Goal: Task Accomplishment & Management: Use online tool/utility

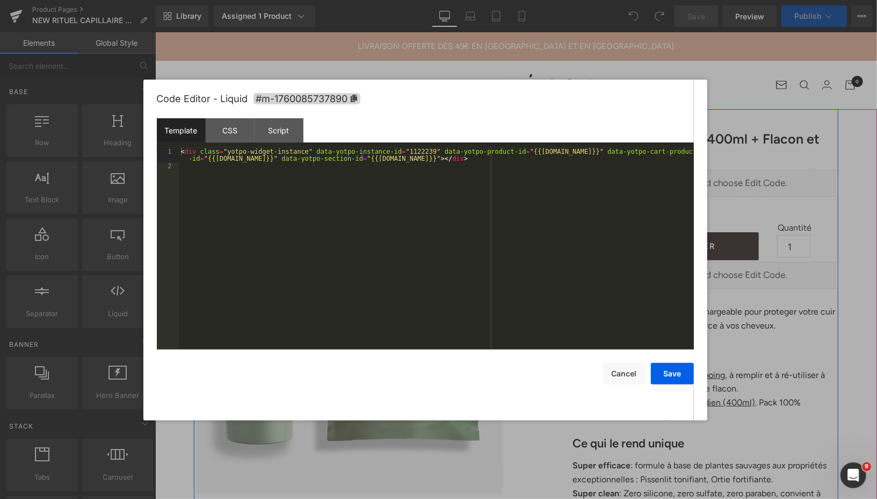
click at [717, 177] on div "Liquid" at bounding box center [703, 182] width 263 height 27
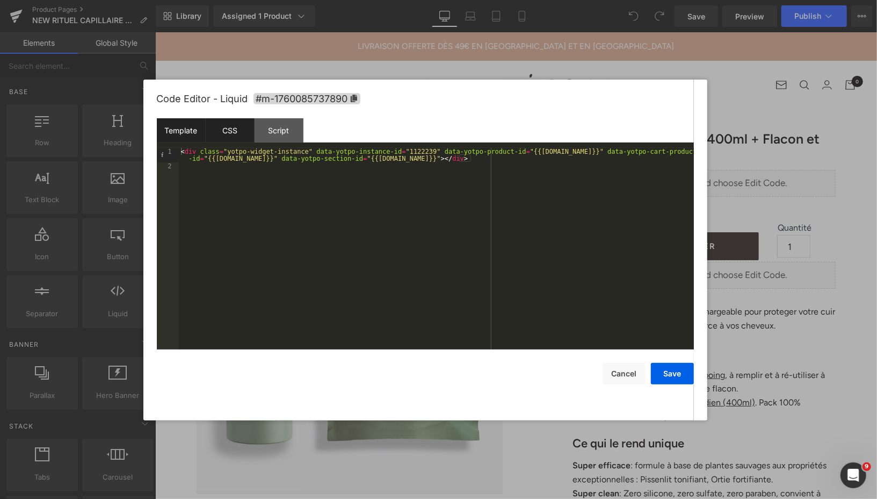
click at [232, 129] on div "CSS" at bounding box center [230, 130] width 49 height 24
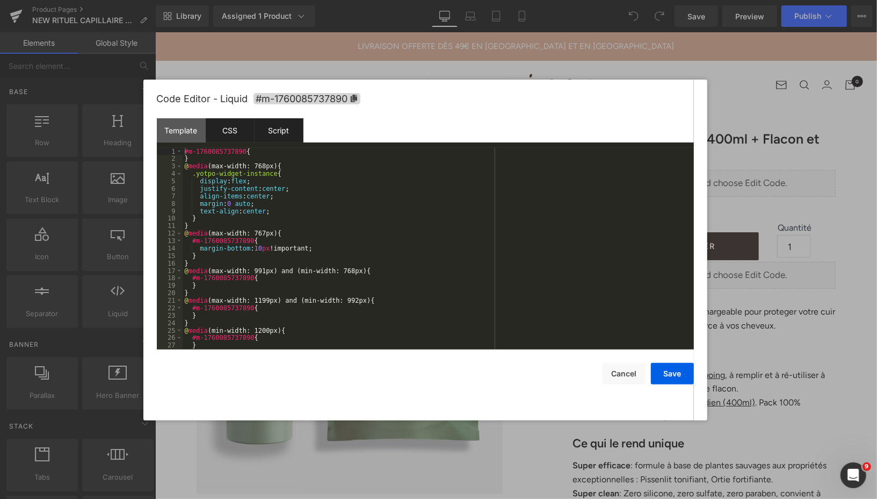
click at [272, 129] on div "Script" at bounding box center [279, 130] width 49 height 24
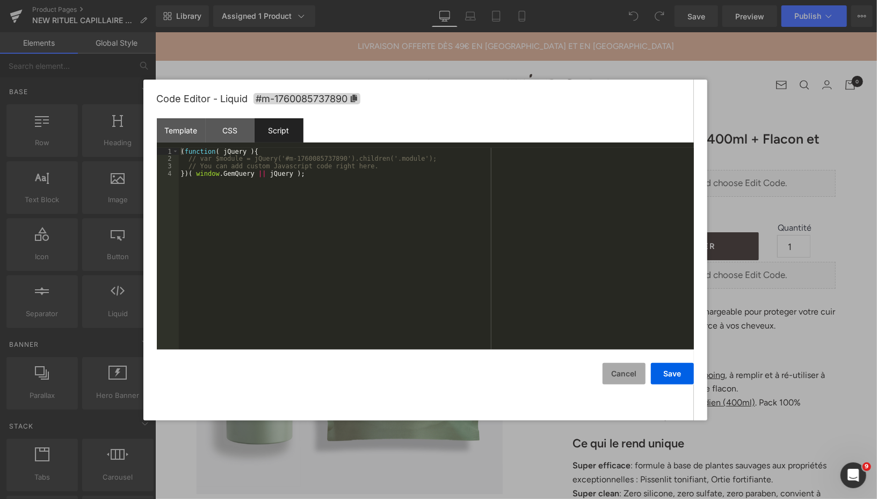
click at [616, 371] on button "Cancel" at bounding box center [624, 373] width 43 height 21
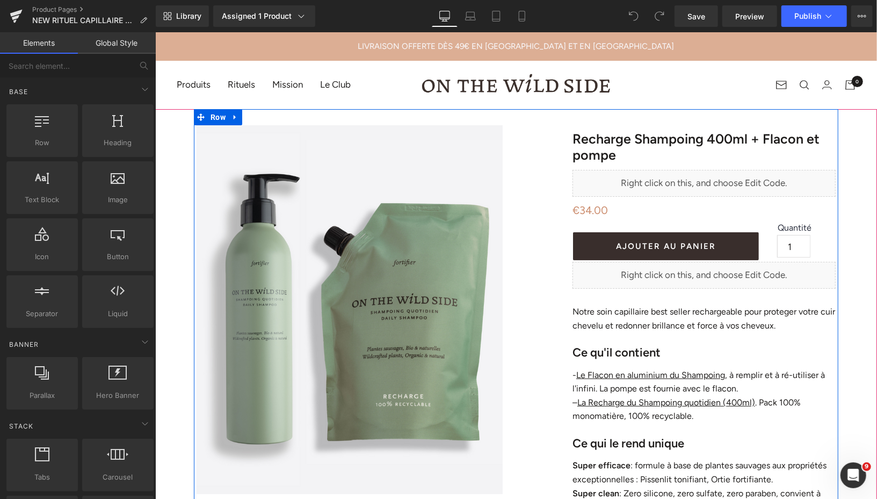
click at [715, 267] on div "Liquid" at bounding box center [703, 274] width 263 height 27
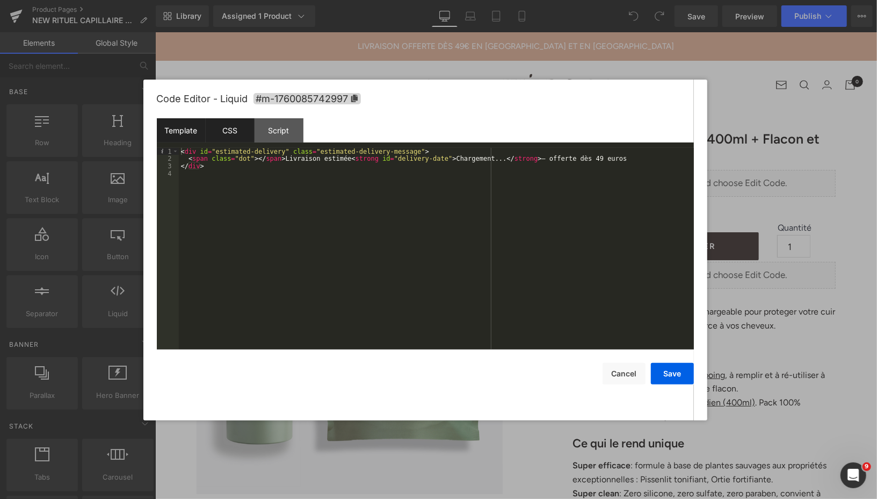
click at [222, 134] on div "CSS" at bounding box center [230, 130] width 49 height 24
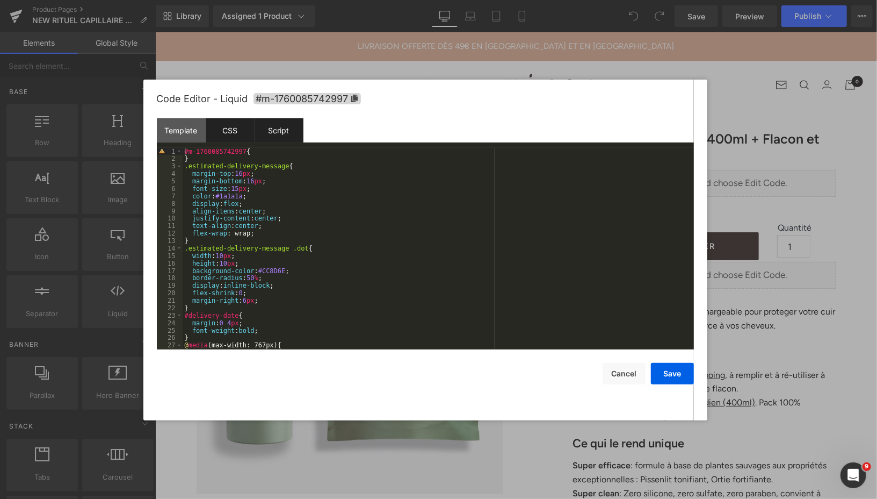
click at [275, 131] on div "Script" at bounding box center [279, 130] width 49 height 24
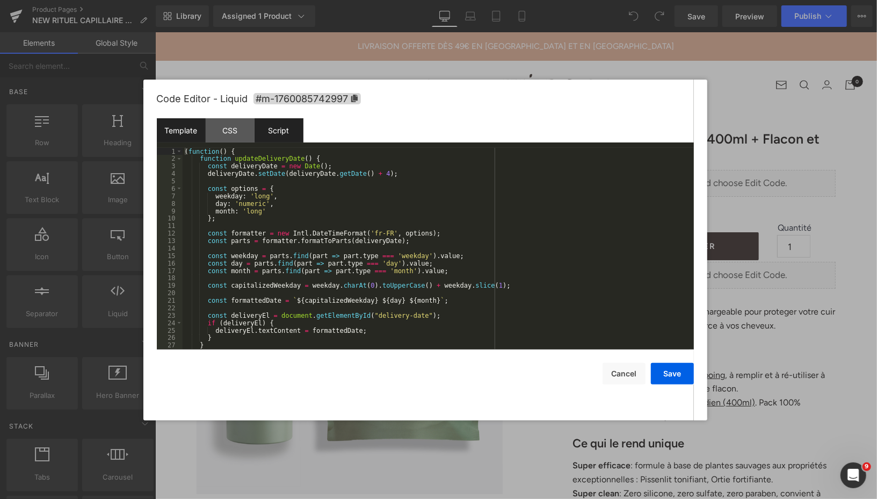
click at [188, 128] on div "Template" at bounding box center [181, 130] width 49 height 24
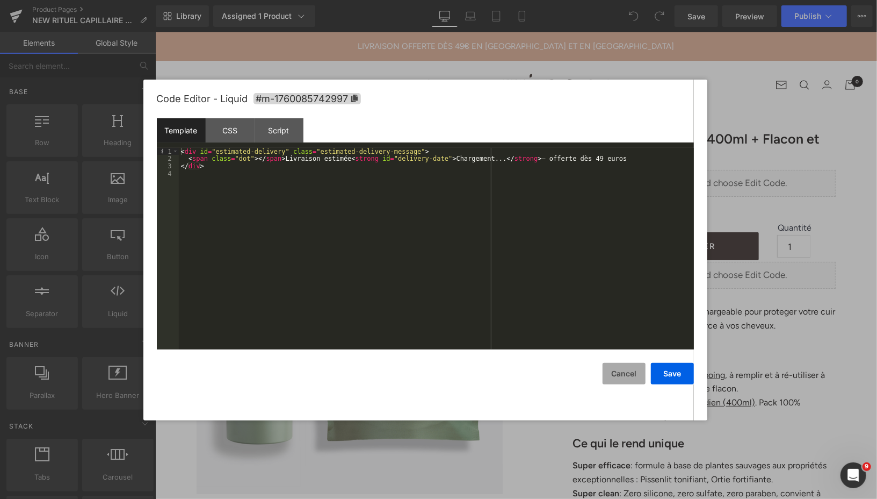
click at [612, 378] on button "Cancel" at bounding box center [624, 373] width 43 height 21
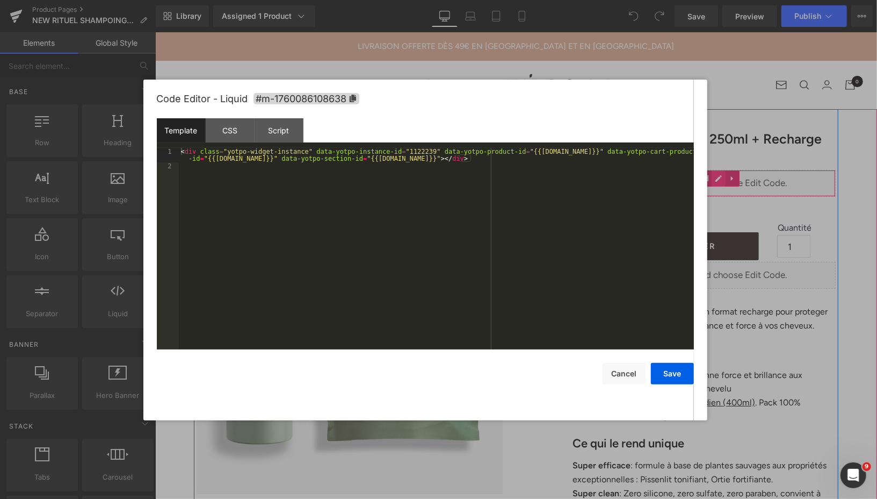
click at [718, 177] on div "Liquid" at bounding box center [703, 182] width 263 height 27
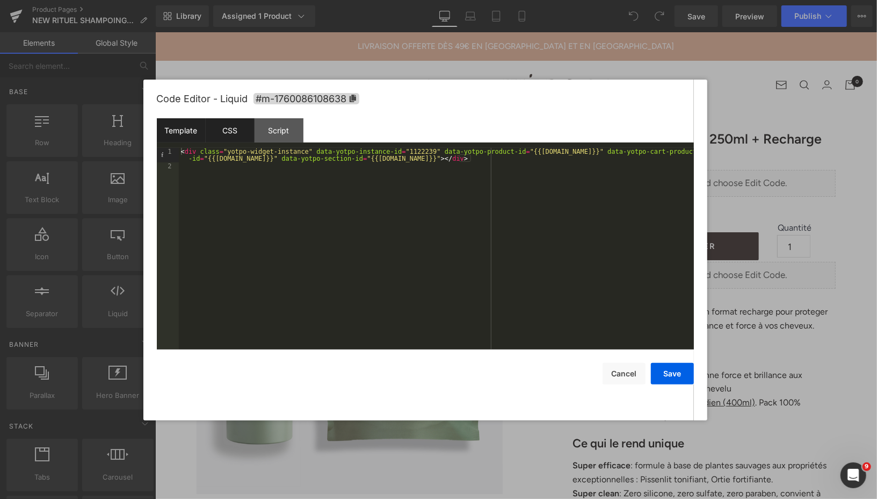
click at [234, 129] on div "CSS" at bounding box center [230, 130] width 49 height 24
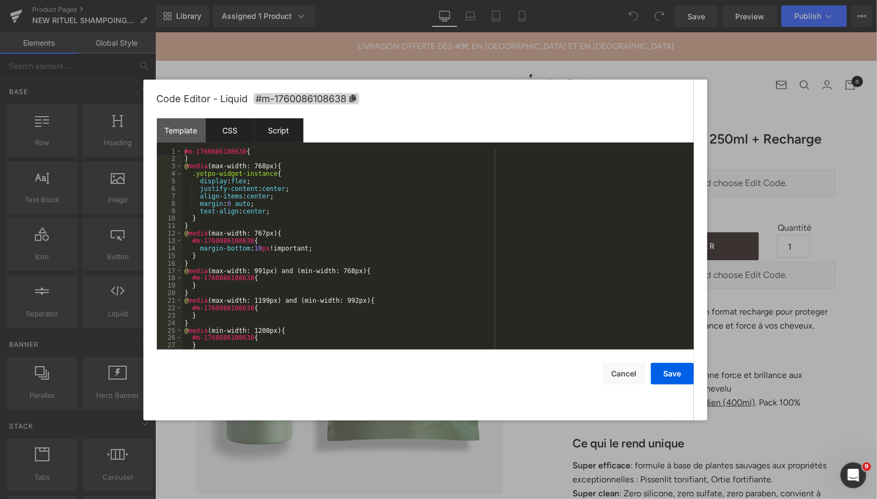
click at [272, 130] on div "Script" at bounding box center [279, 130] width 49 height 24
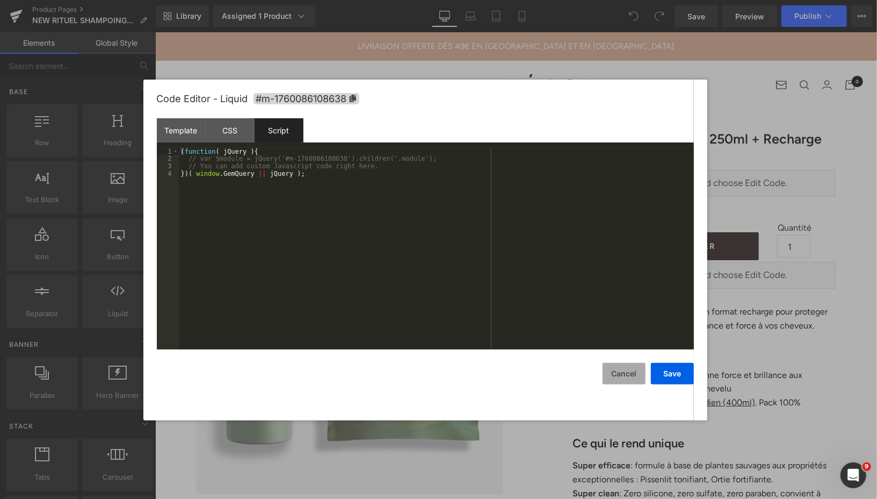
click at [616, 379] on button "Cancel" at bounding box center [624, 373] width 43 height 21
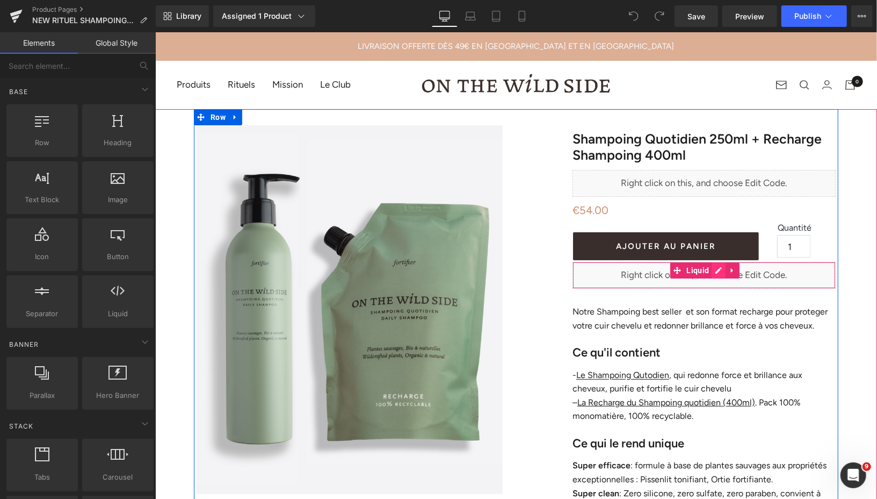
click at [718, 271] on div "Liquid" at bounding box center [703, 274] width 263 height 27
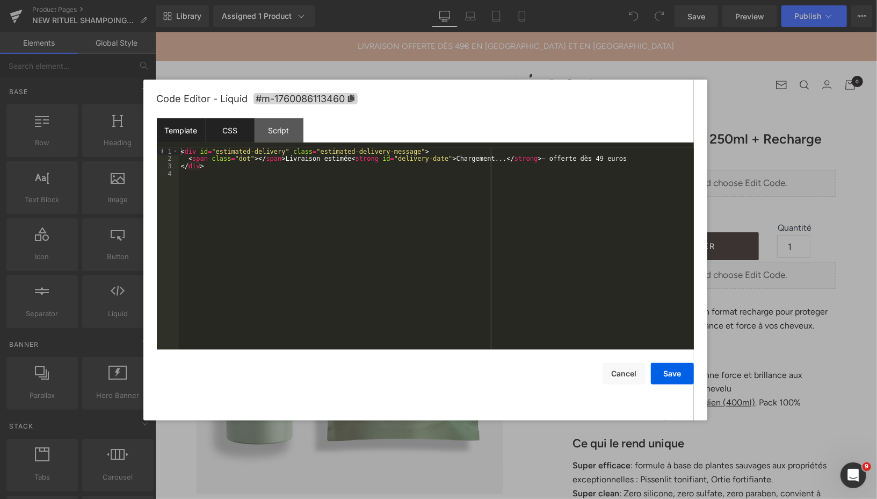
click at [224, 127] on div "CSS" at bounding box center [230, 130] width 49 height 24
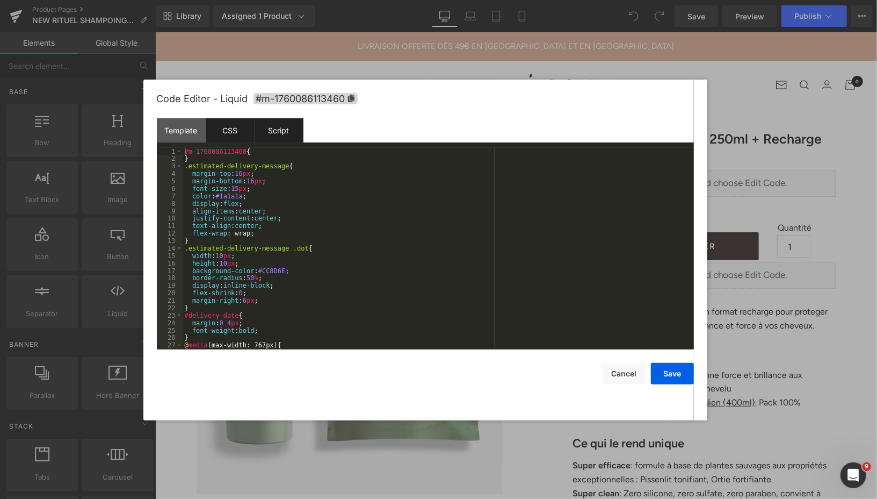
click at [269, 128] on div "Script" at bounding box center [279, 130] width 49 height 24
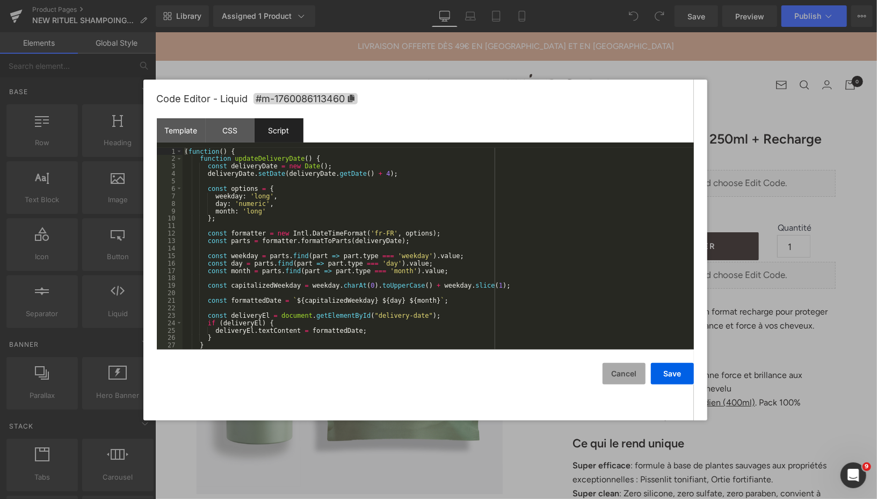
click at [607, 375] on button "Cancel" at bounding box center [624, 373] width 43 height 21
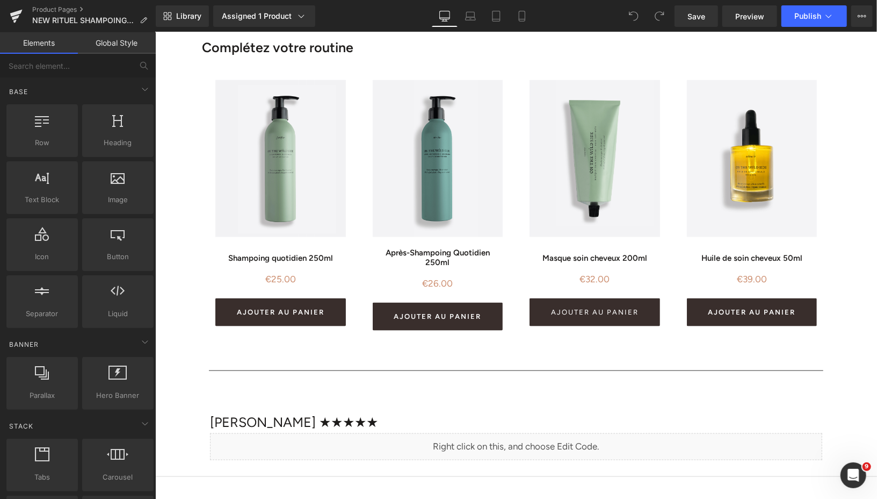
scroll to position [887, 0]
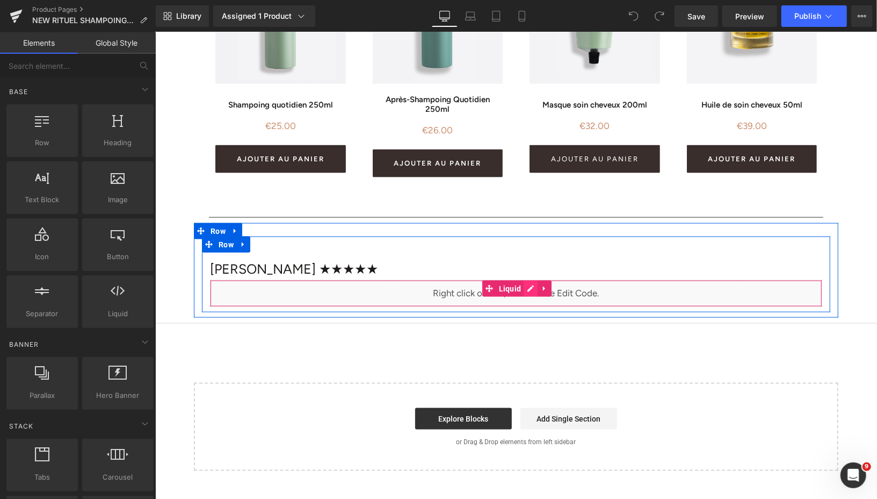
click at [530, 290] on div "Liquid" at bounding box center [516, 292] width 612 height 27
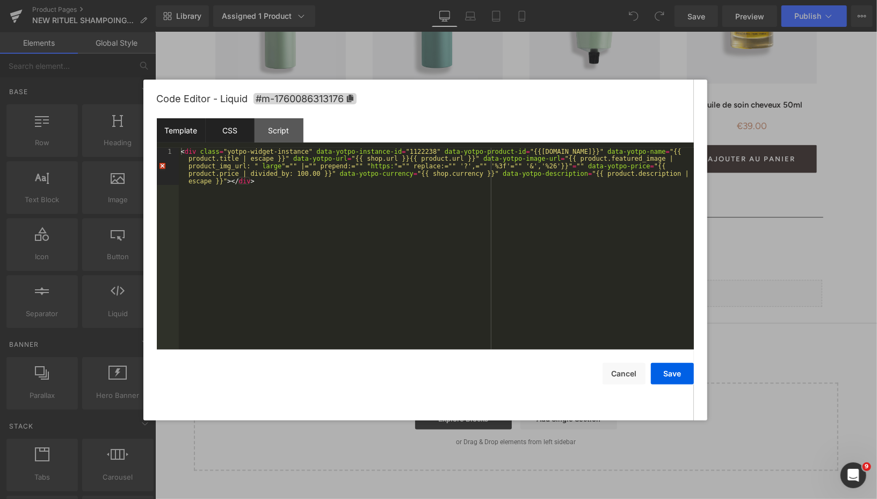
click at [220, 136] on div "CSS" at bounding box center [230, 130] width 49 height 24
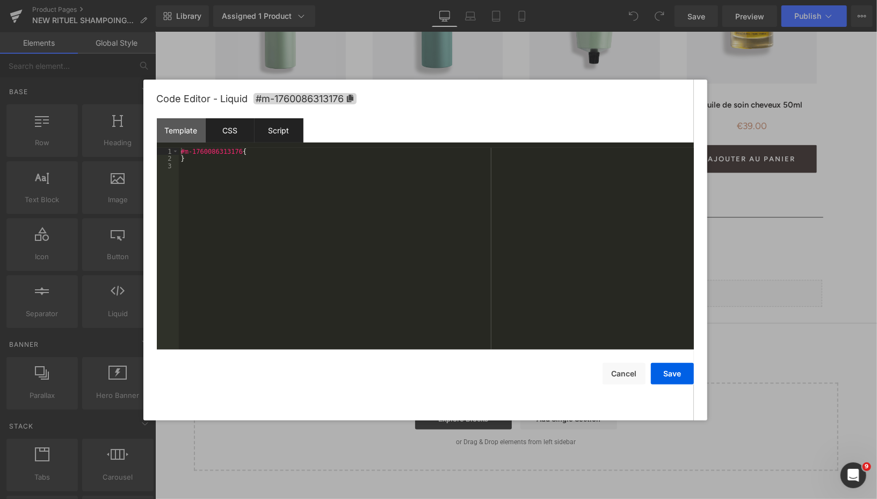
click at [277, 136] on div "Script" at bounding box center [279, 130] width 49 height 24
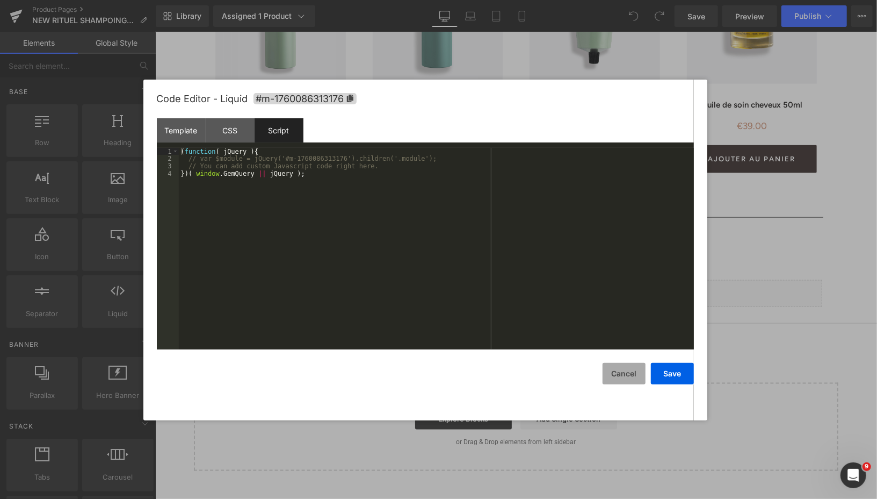
click at [608, 368] on button "Cancel" at bounding box center [624, 373] width 43 height 21
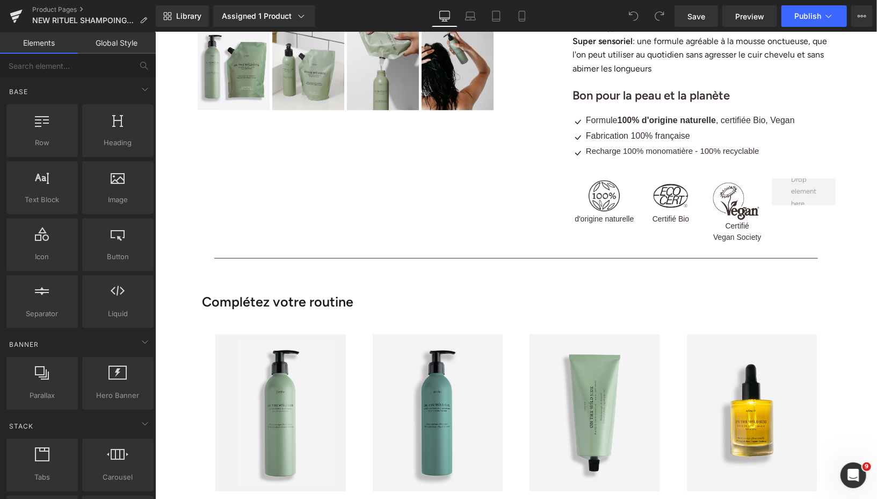
scroll to position [0, 0]
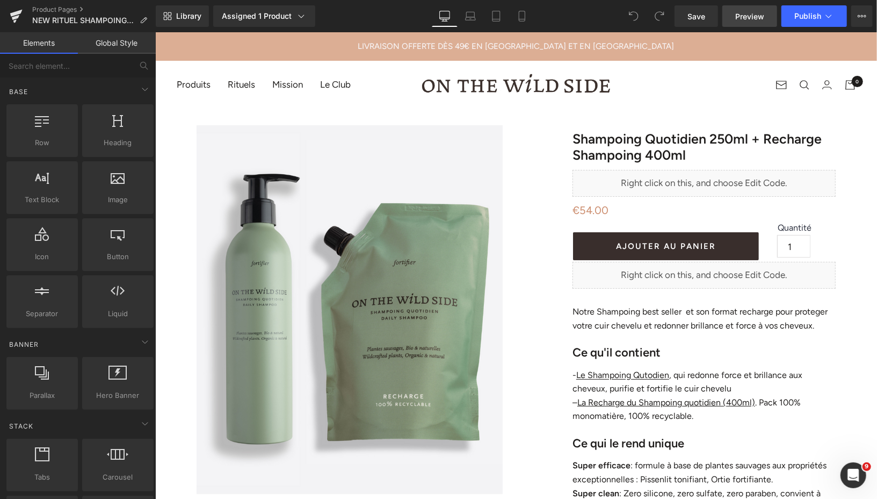
click at [743, 15] on span "Preview" at bounding box center [750, 16] width 29 height 11
click at [797, 16] on span "Publish" at bounding box center [808, 16] width 27 height 9
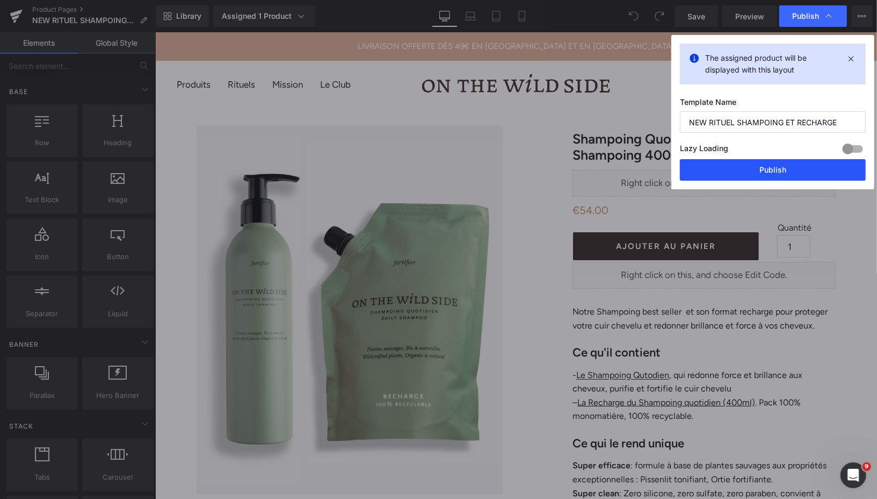
click at [723, 170] on button "Publish" at bounding box center [773, 169] width 186 height 21
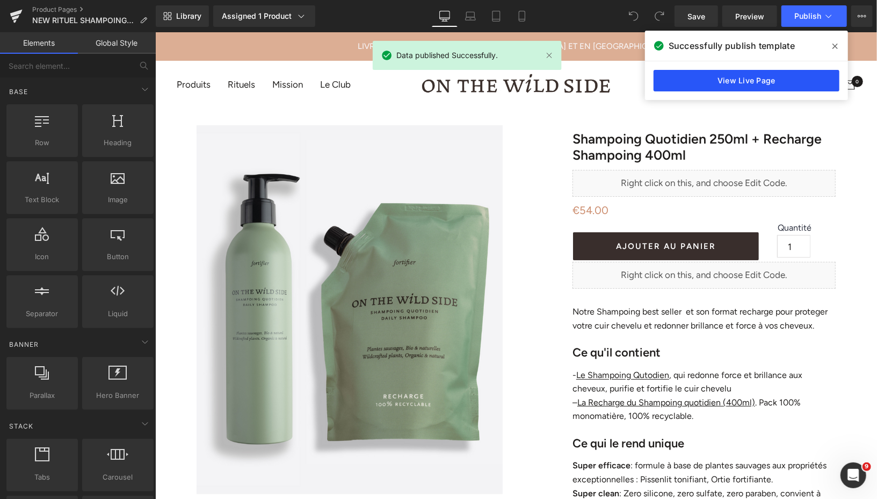
click at [777, 75] on link "View Live Page" at bounding box center [747, 80] width 186 height 21
